Goal: Task Accomplishment & Management: Complete application form

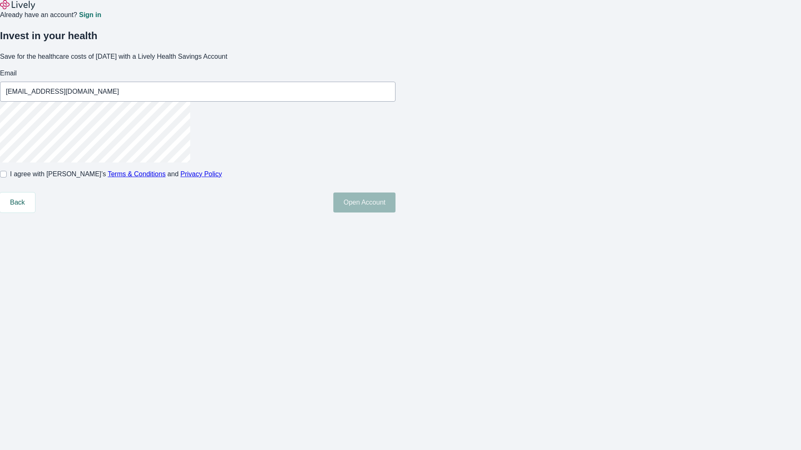
click at [7, 178] on input "I agree with Lively’s Terms & Conditions and Privacy Policy" at bounding box center [3, 174] width 7 height 7
checkbox input "true"
click at [395, 213] on button "Open Account" at bounding box center [364, 203] width 62 height 20
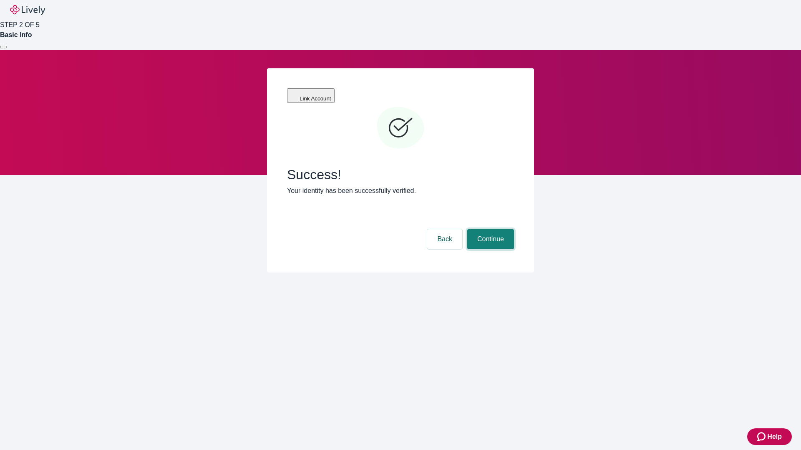
click at [489, 229] on button "Continue" at bounding box center [490, 239] width 47 height 20
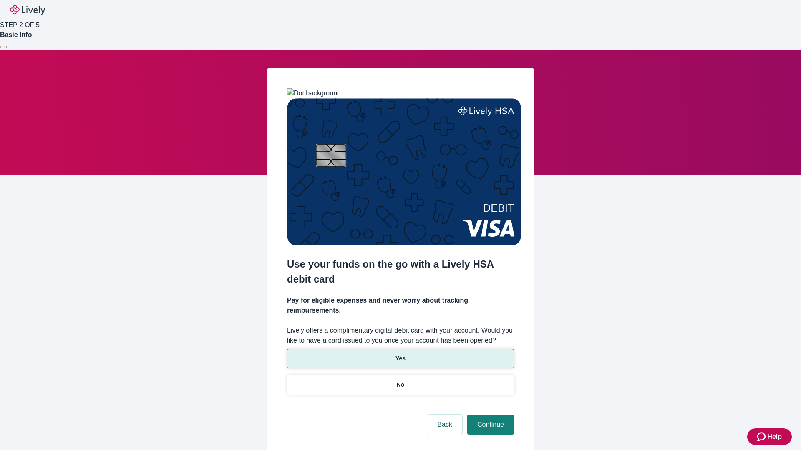
click at [400, 355] on p "Yes" at bounding box center [400, 359] width 10 height 9
click at [489, 415] on button "Continue" at bounding box center [490, 425] width 47 height 20
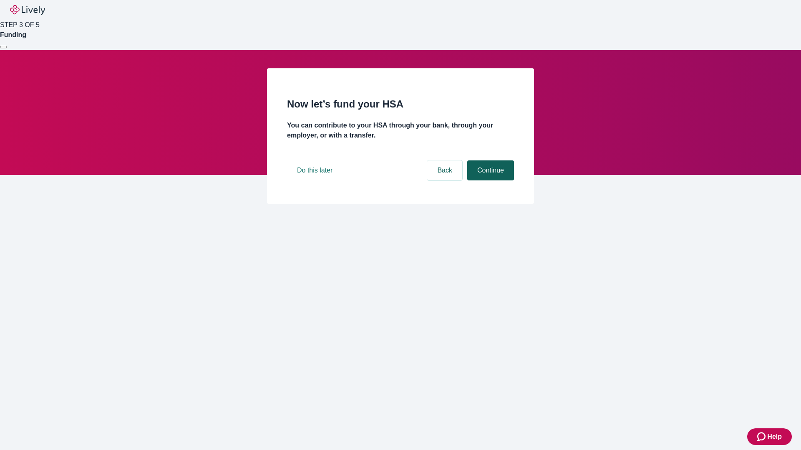
click at [489, 181] on button "Continue" at bounding box center [490, 171] width 47 height 20
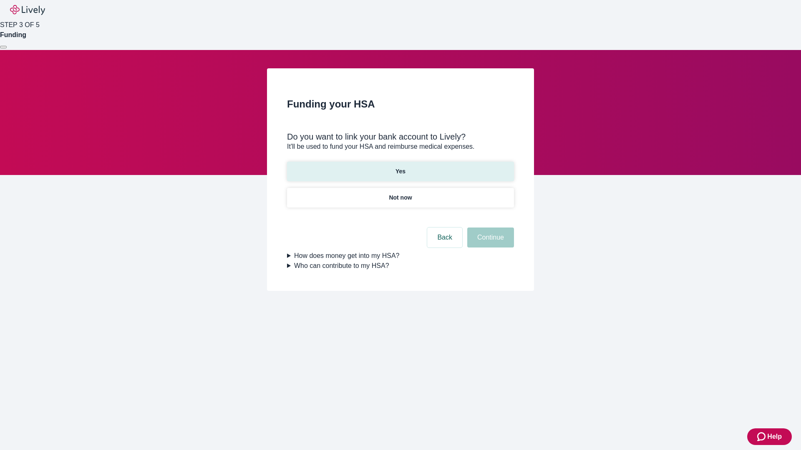
click at [400, 167] on p "Yes" at bounding box center [400, 171] width 10 height 9
click at [489, 228] on button "Continue" at bounding box center [490, 238] width 47 height 20
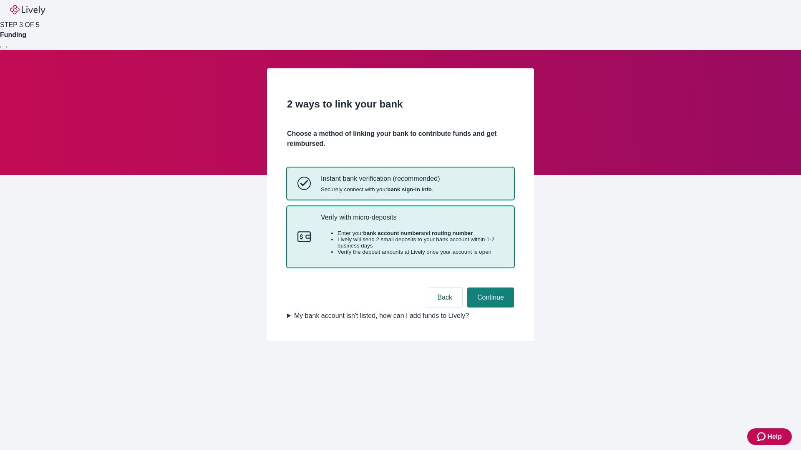
click at [412, 221] on p "Verify with micro-deposits" at bounding box center [412, 218] width 183 height 8
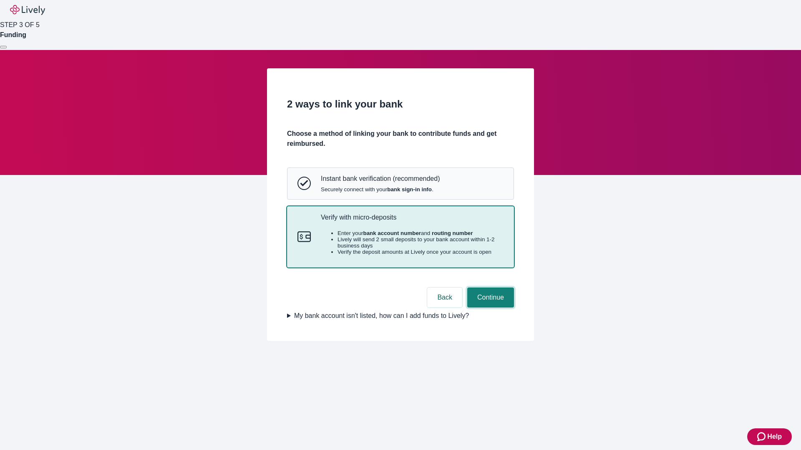
click at [489, 308] on button "Continue" at bounding box center [490, 298] width 47 height 20
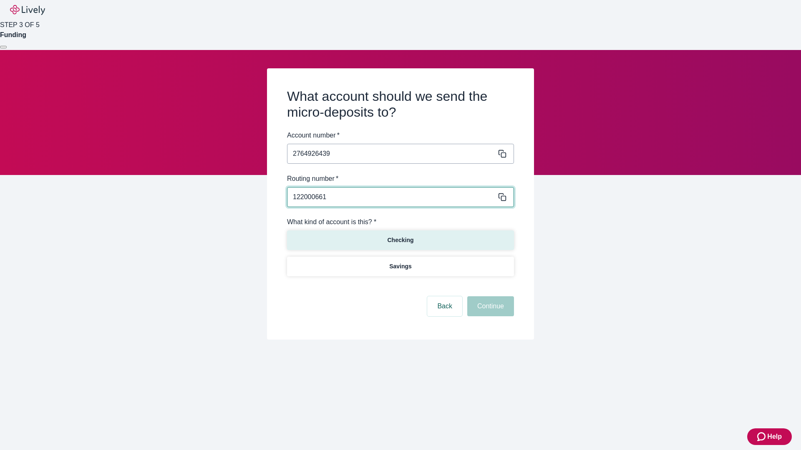
type input "122000661"
click at [400, 240] on p "Checking" at bounding box center [400, 240] width 26 height 9
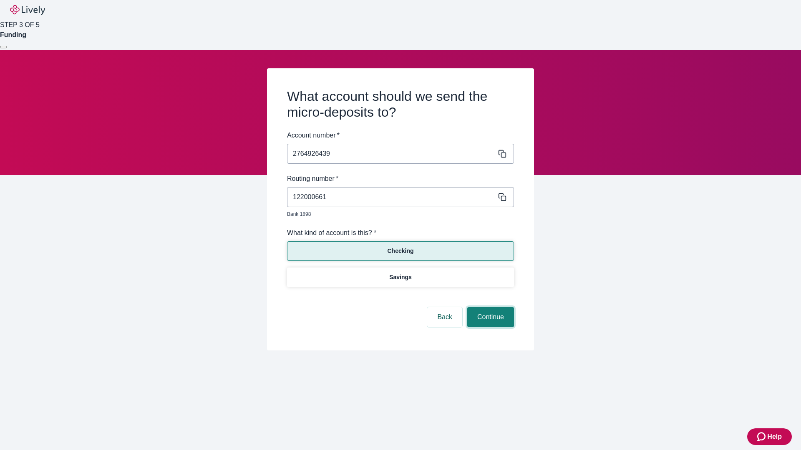
click at [489, 308] on button "Continue" at bounding box center [490, 317] width 47 height 20
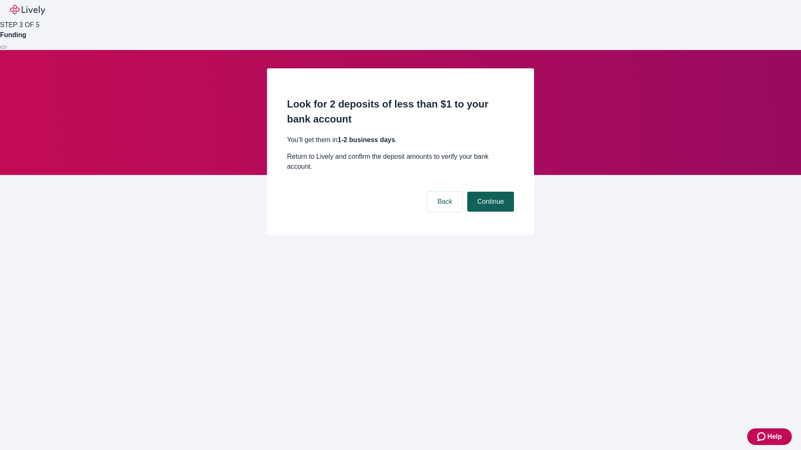
click at [489, 192] on button "Continue" at bounding box center [490, 202] width 47 height 20
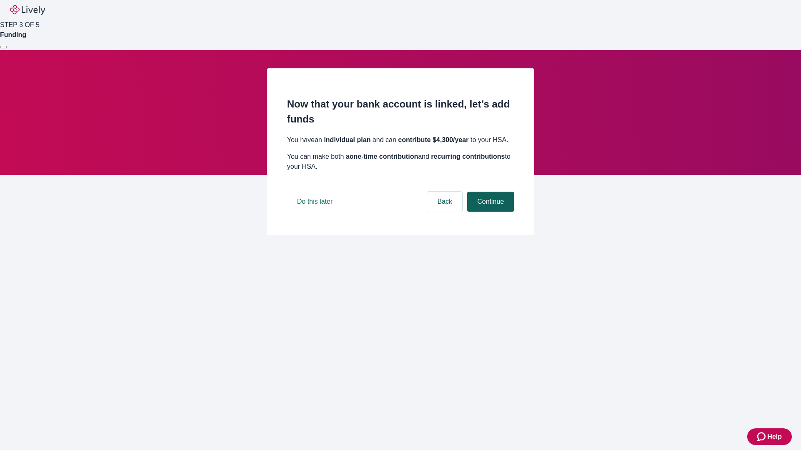
click at [489, 212] on button "Continue" at bounding box center [490, 202] width 47 height 20
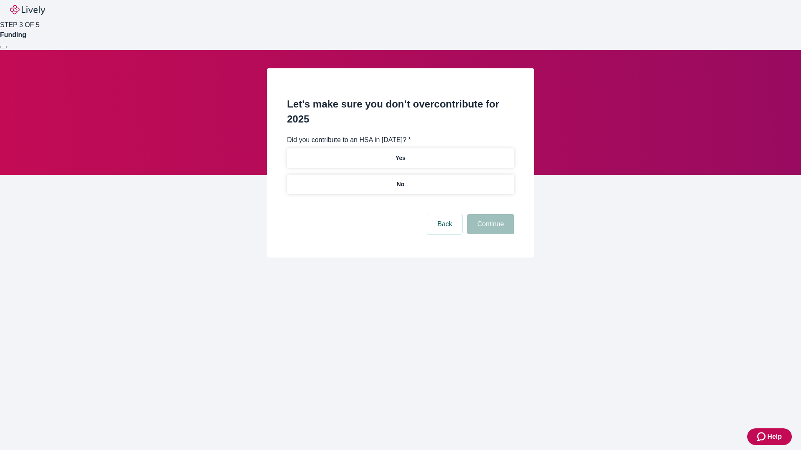
click at [400, 180] on p "No" at bounding box center [401, 184] width 8 height 9
click at [489, 214] on button "Continue" at bounding box center [490, 224] width 47 height 20
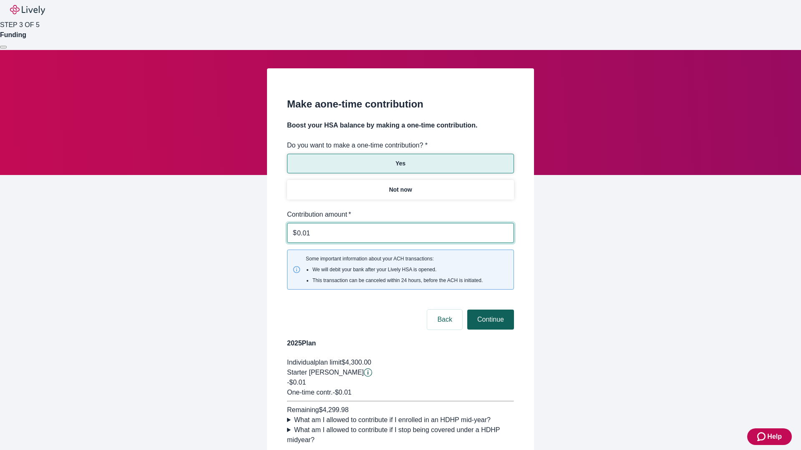
type input "0.01"
click at [489, 310] on button "Continue" at bounding box center [490, 320] width 47 height 20
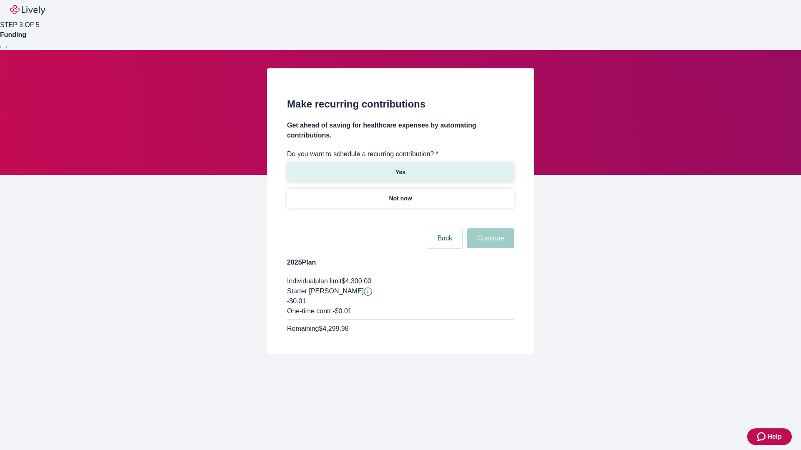
click at [400, 168] on p "Yes" at bounding box center [400, 172] width 10 height 9
click at [400, 219] on body "Help STEP 3 OF 5 Funding Make recurring contributions Get ahead of saving for h…" at bounding box center [400, 197] width 801 height 394
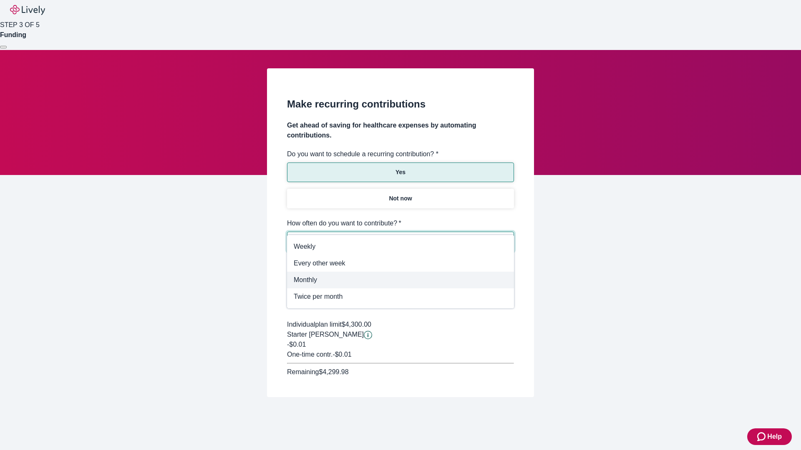
click at [400, 280] on span "Monthly" at bounding box center [401, 280] width 214 height 10
type input "Monthly"
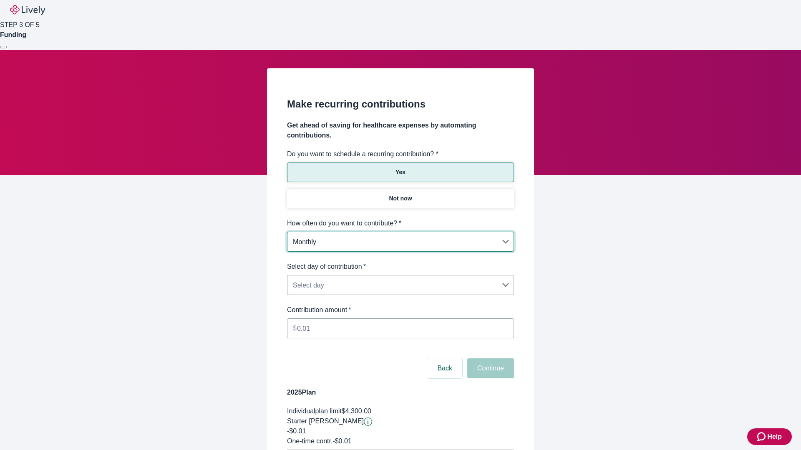
click at [400, 262] on body "Help STEP 3 OF 5 Funding Make recurring contributions Get ahead of saving for h…" at bounding box center [400, 262] width 801 height 524
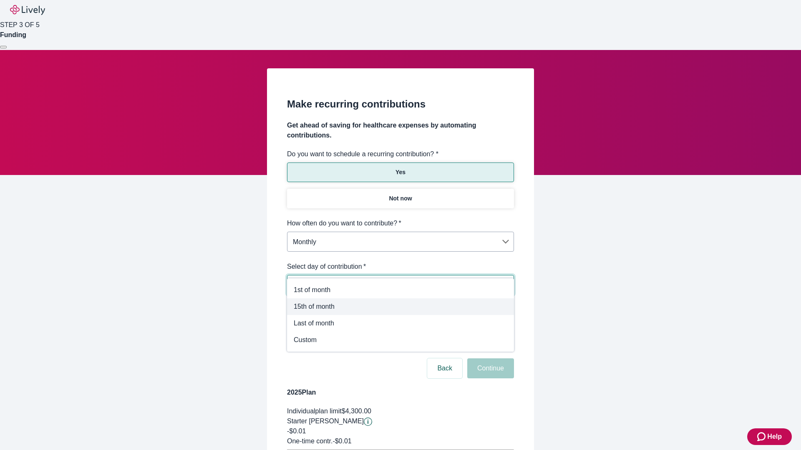
click at [400, 307] on span "15th of month" at bounding box center [401, 307] width 214 height 10
type input "Monthly15th"
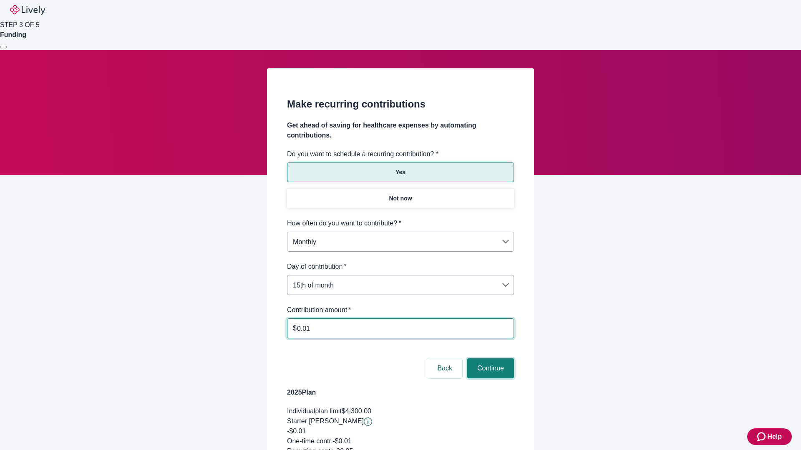
click at [489, 359] on button "Continue" at bounding box center [490, 369] width 47 height 20
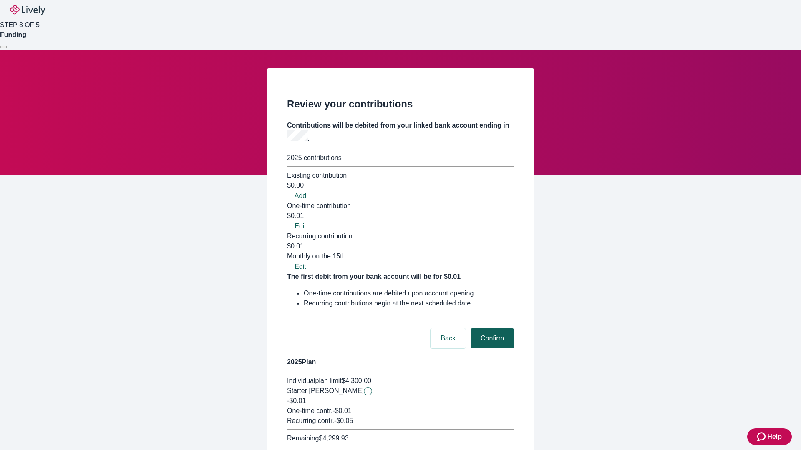
click at [491, 329] on button "Confirm" at bounding box center [491, 339] width 43 height 20
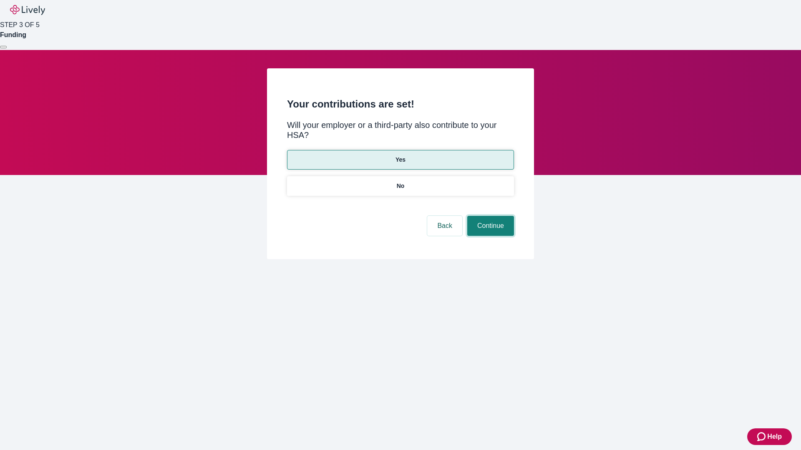
click at [489, 216] on button "Continue" at bounding box center [490, 226] width 47 height 20
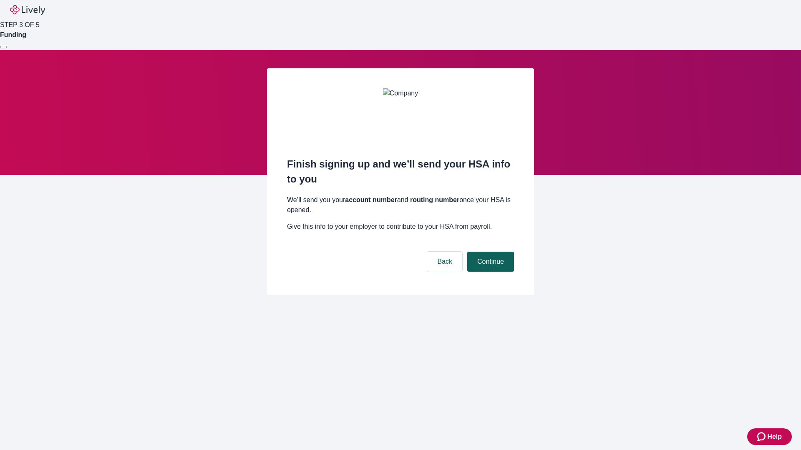
click at [489, 252] on button "Continue" at bounding box center [490, 262] width 47 height 20
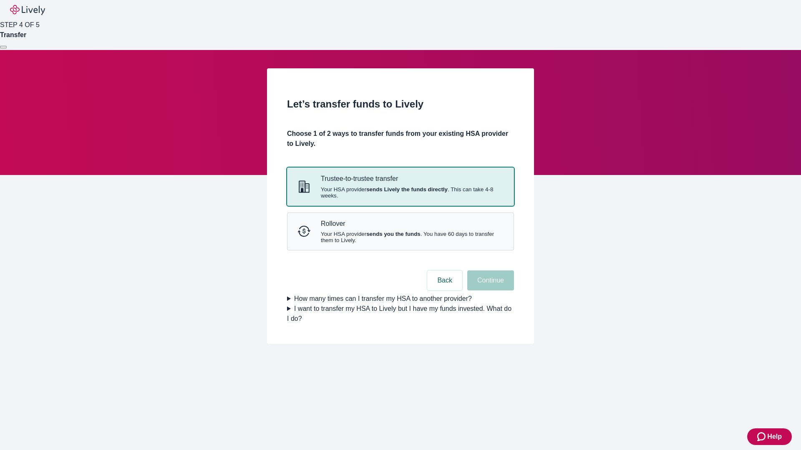
click at [400, 193] on strong "sends Lively the funds directly" at bounding box center [406, 189] width 81 height 6
click at [489, 291] on button "Continue" at bounding box center [490, 281] width 47 height 20
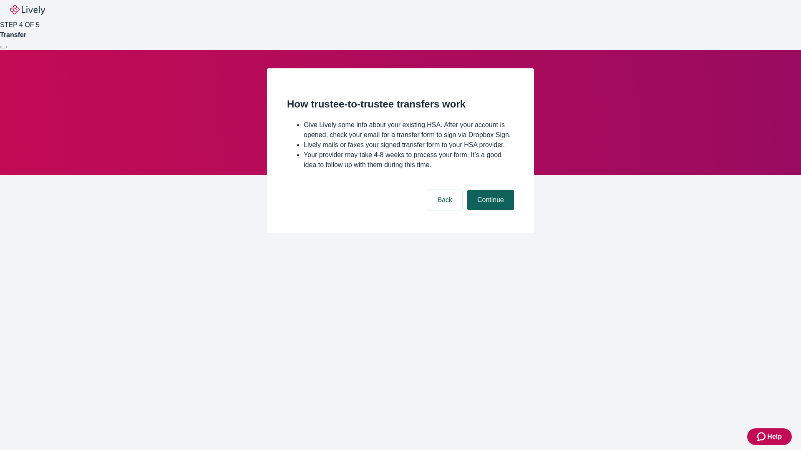
click at [489, 210] on button "Continue" at bounding box center [490, 200] width 47 height 20
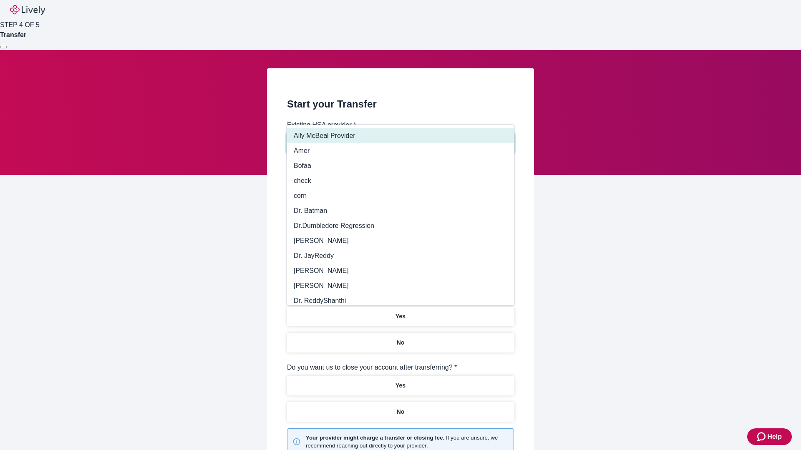
type input "Other"
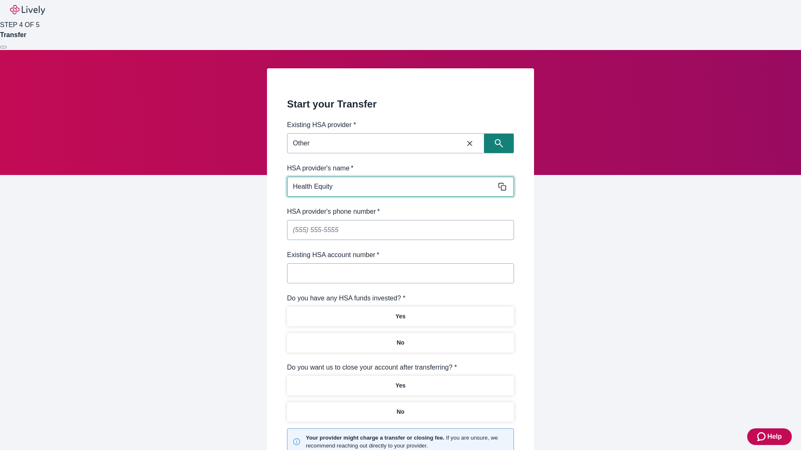
type input "Health Equity"
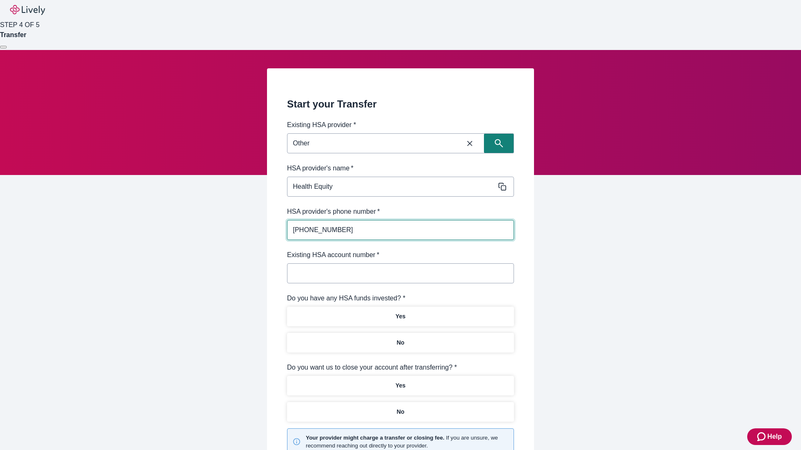
type input "(434) 343-4344"
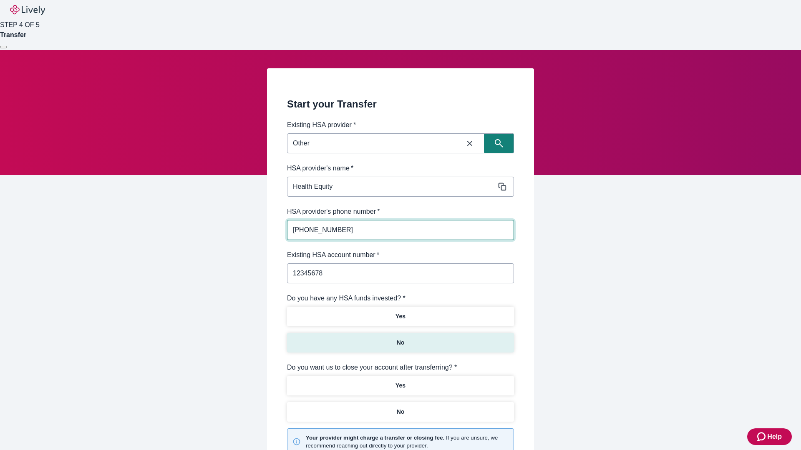
type input "12345678"
click at [400, 339] on p "No" at bounding box center [401, 343] width 8 height 9
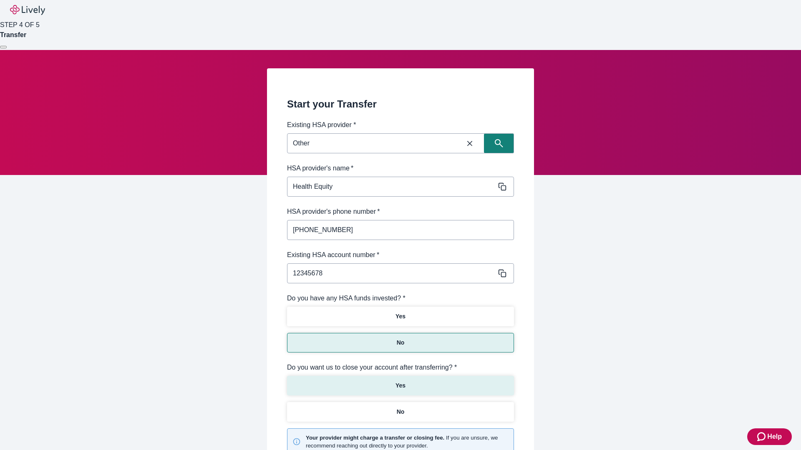
click at [400, 382] on p "Yes" at bounding box center [400, 386] width 10 height 9
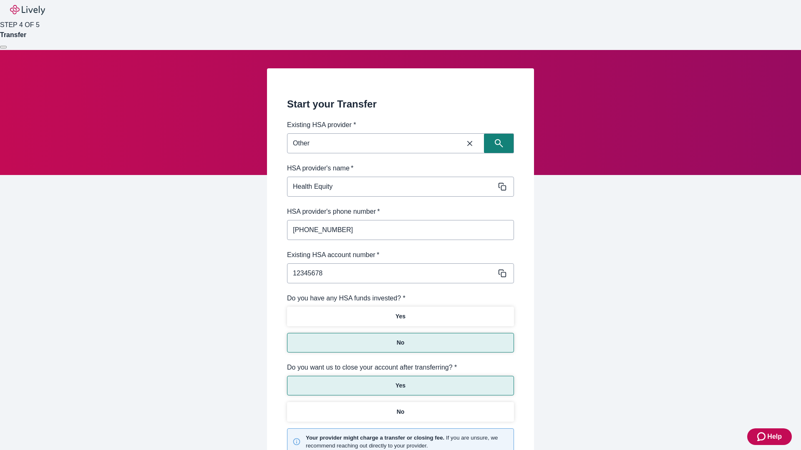
scroll to position [87, 0]
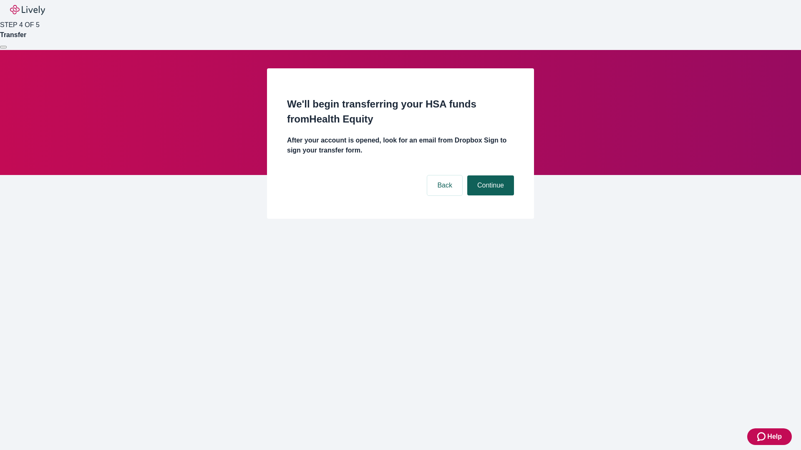
click at [489, 176] on button "Continue" at bounding box center [490, 186] width 47 height 20
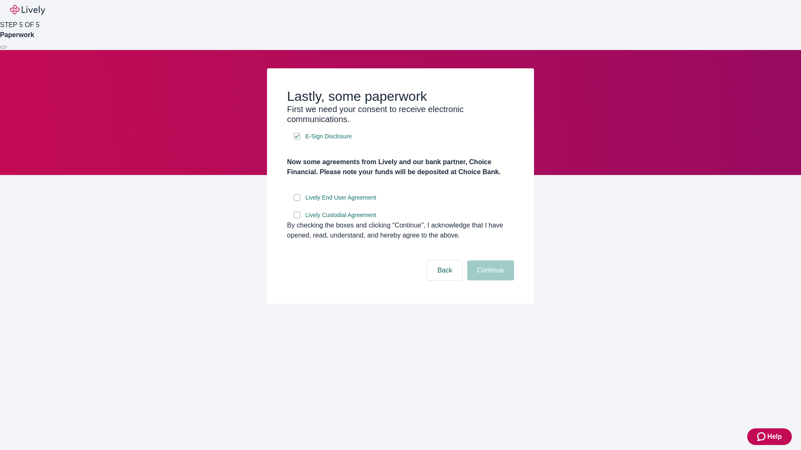
click at [297, 201] on input "Lively End User Agreement" at bounding box center [297, 197] width 7 height 7
checkbox input "true"
click at [297, 219] on input "Lively Custodial Agreement" at bounding box center [297, 215] width 7 height 7
checkbox input "true"
click at [489, 281] on button "Continue" at bounding box center [490, 271] width 47 height 20
